Goal: Transaction & Acquisition: Book appointment/travel/reservation

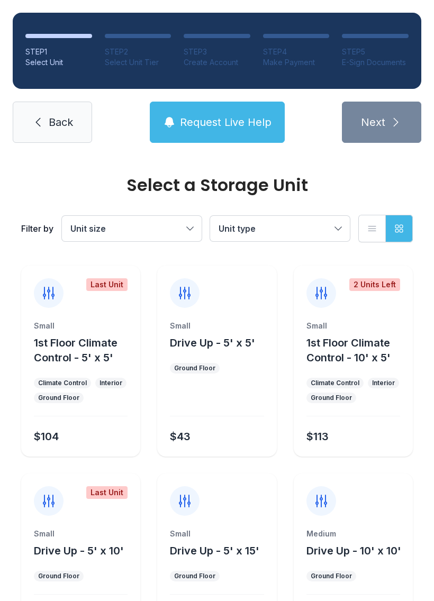
click at [58, 129] on span "Back" at bounding box center [61, 122] width 24 height 15
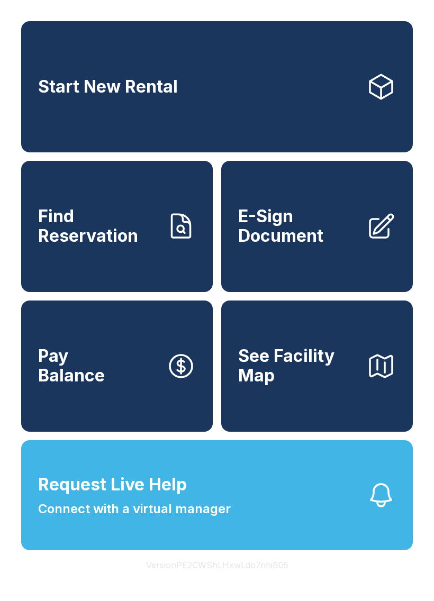
click at [354, 101] on link "Start New Rental" at bounding box center [217, 86] width 392 height 131
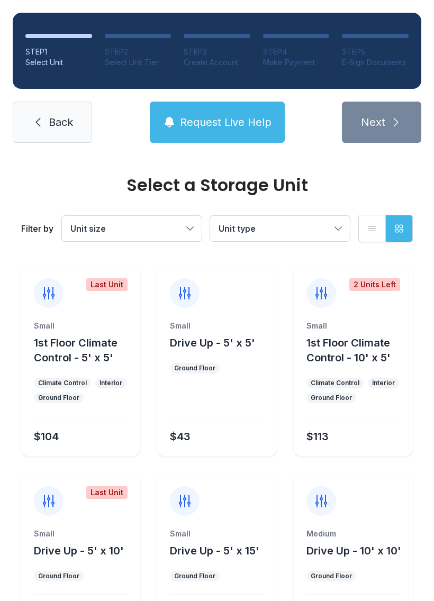
click at [186, 220] on button "Unit size" at bounding box center [132, 228] width 140 height 25
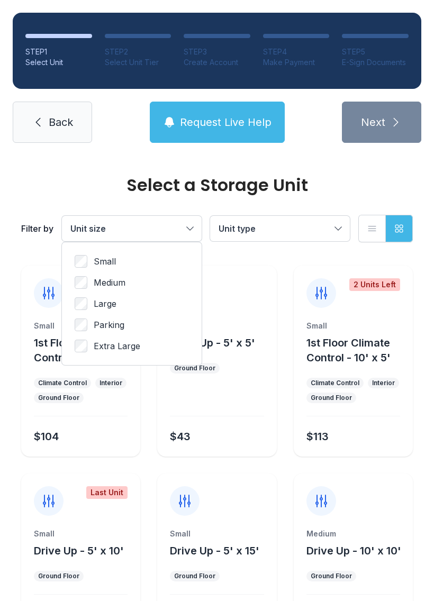
click at [396, 227] on icon "button" at bounding box center [399, 228] width 11 height 11
click at [368, 221] on button "List view" at bounding box center [372, 229] width 28 height 28
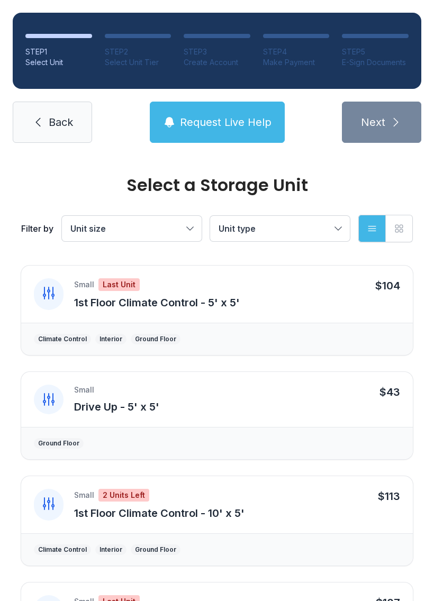
click at [58, 117] on span "Back" at bounding box center [61, 122] width 24 height 15
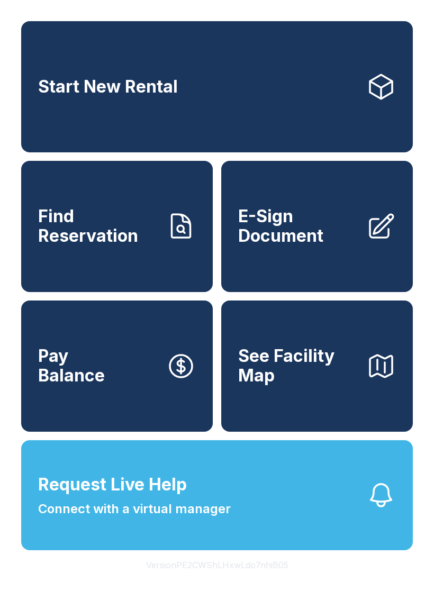
click at [284, 101] on link "Start New Rental" at bounding box center [217, 86] width 392 height 131
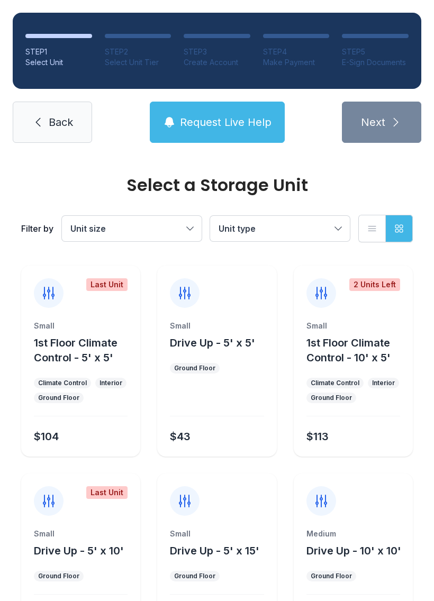
click at [305, 218] on button "Unit type" at bounding box center [280, 228] width 140 height 25
click at [245, 316] on span "Parking" at bounding box center [257, 316] width 31 height 13
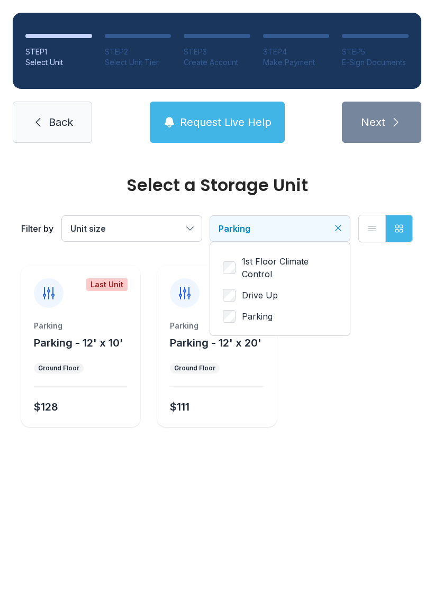
click at [345, 223] on button "Parking" at bounding box center [280, 228] width 140 height 25
click at [376, 221] on button "List view" at bounding box center [372, 229] width 28 height 28
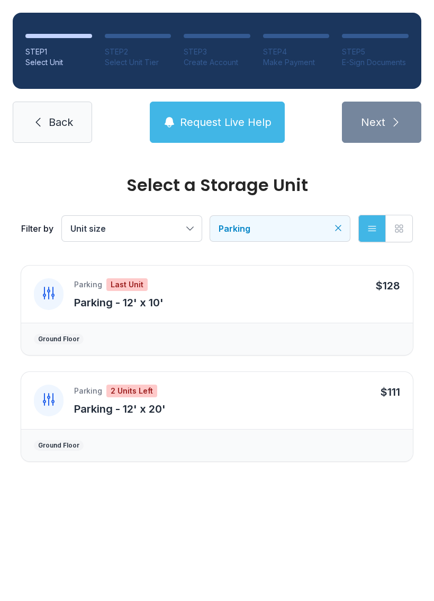
click at [162, 211] on div "Filter by Unit size Parking List view Grid view" at bounding box center [217, 229] width 392 height 70
click at [182, 228] on span "Unit size" at bounding box center [126, 228] width 112 height 13
click at [215, 105] on button "Request Live Help" at bounding box center [217, 122] width 135 height 41
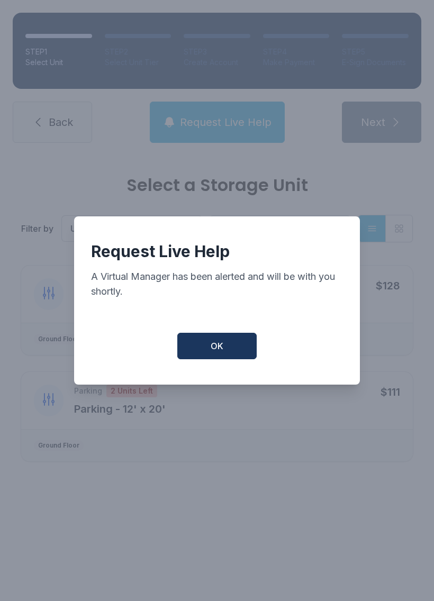
click at [223, 352] on span "OK" at bounding box center [217, 346] width 13 height 13
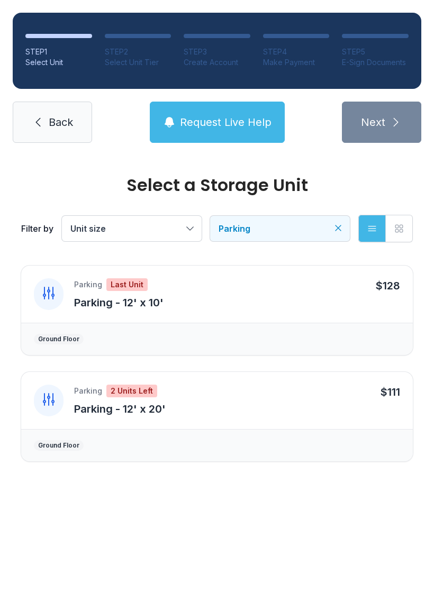
click at [57, 127] on span "Back" at bounding box center [61, 122] width 24 height 15
